Goal: Find specific page/section

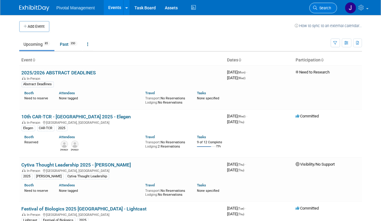
click at [325, 8] on span "Search" at bounding box center [324, 8] width 14 height 5
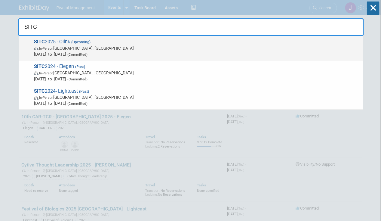
type input "SITC"
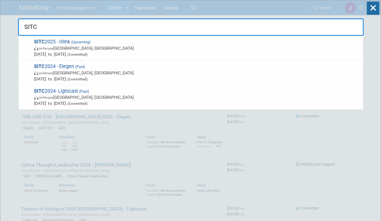
click at [159, 43] on span "SITC 2025 - Olink (Upcoming) In-Person Forest Heights, MD Nov 7, 2025 to Nov 8,…" at bounding box center [196, 48] width 328 height 18
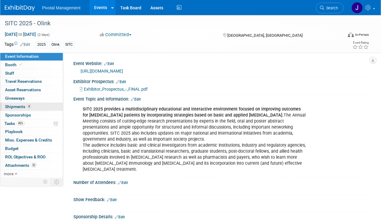
click at [38, 108] on link "4 Shipments 4" at bounding box center [31, 106] width 63 height 8
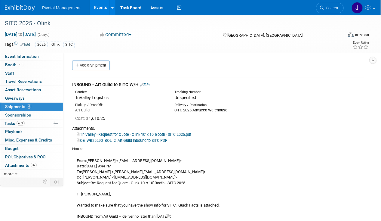
click at [152, 134] on link "Tri-Valley - Request for Quote - Olink 10' x 10' Booth - SITC 2025.pdf" at bounding box center [134, 134] width 115 height 5
click at [121, 141] on link "OE_WB25290_BOL_2_Art Guild Inbound to SITC.PDF" at bounding box center [122, 140] width 90 height 5
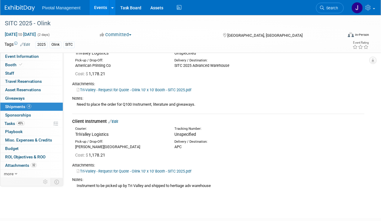
scroll to position [661, 0]
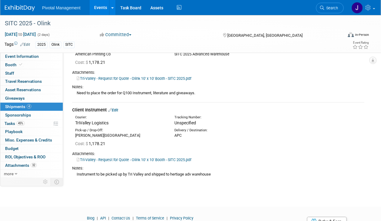
click at [151, 162] on link "Tri-Valley - Request for Quote - Olink 10' x 10' Booth - SITC 2025.pdf" at bounding box center [134, 159] width 115 height 5
